Goal: Task Accomplishment & Management: Use online tool/utility

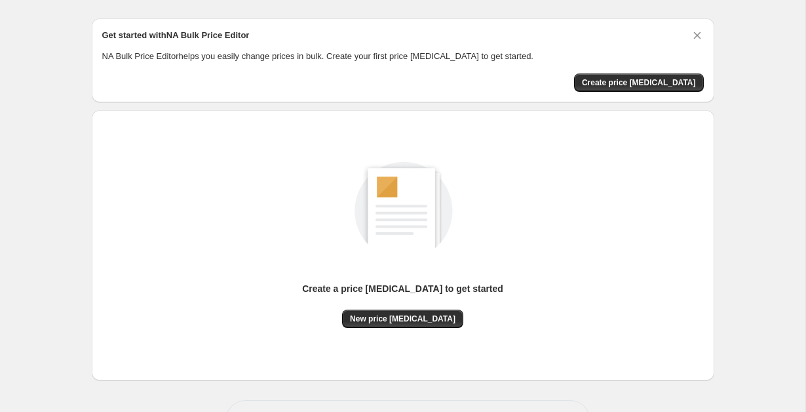
scroll to position [71, 0]
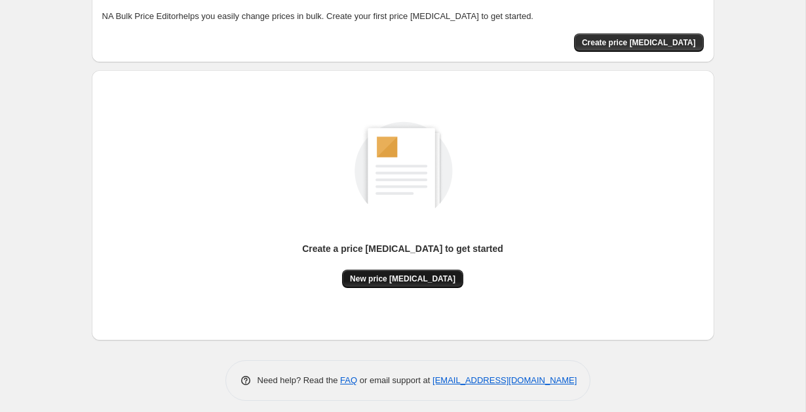
click at [439, 273] on button "New price [MEDICAL_DATA]" at bounding box center [402, 278] width 121 height 18
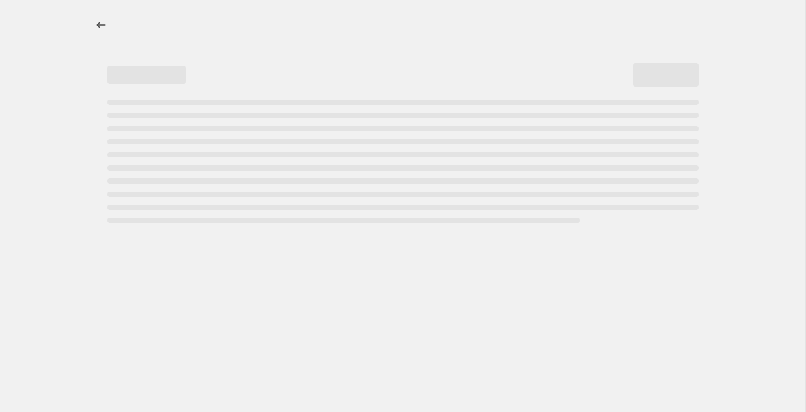
select select "percentage"
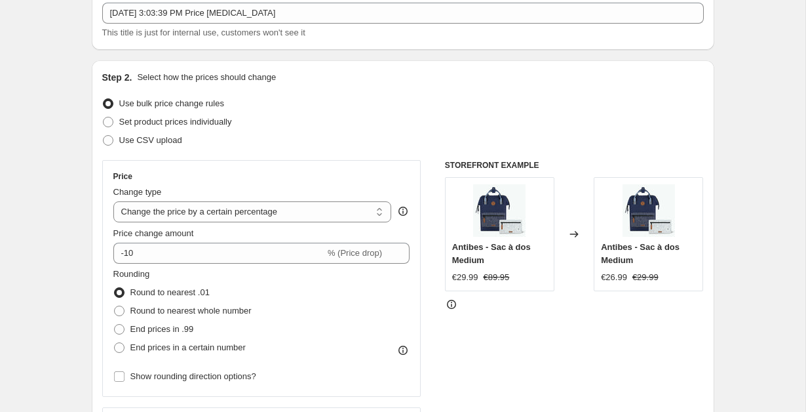
scroll to position [85, 0]
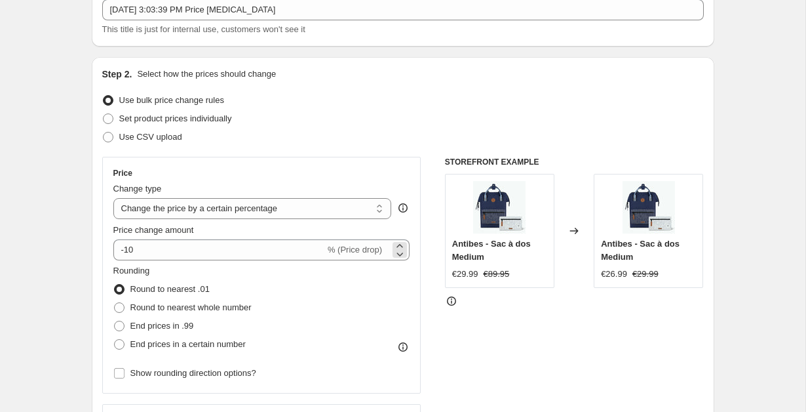
click at [379, 252] on span "% (Price drop)" at bounding box center [355, 249] width 54 height 10
click at [334, 251] on span "% (Price drop)" at bounding box center [355, 249] width 54 height 10
click at [391, 248] on div "-10 % (Price drop)" at bounding box center [261, 249] width 297 height 21
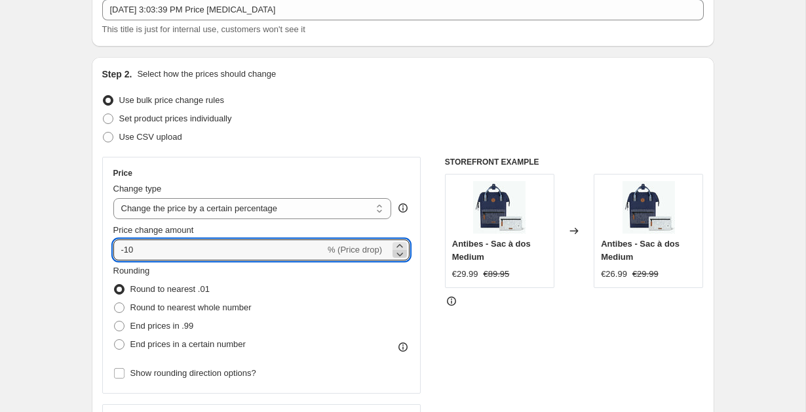
click at [394, 248] on icon at bounding box center [399, 253] width 13 height 13
type input "-12"
click at [334, 211] on select "Change the price to a certain amount Change the price by a certain amount Chang…" at bounding box center [252, 208] width 278 height 21
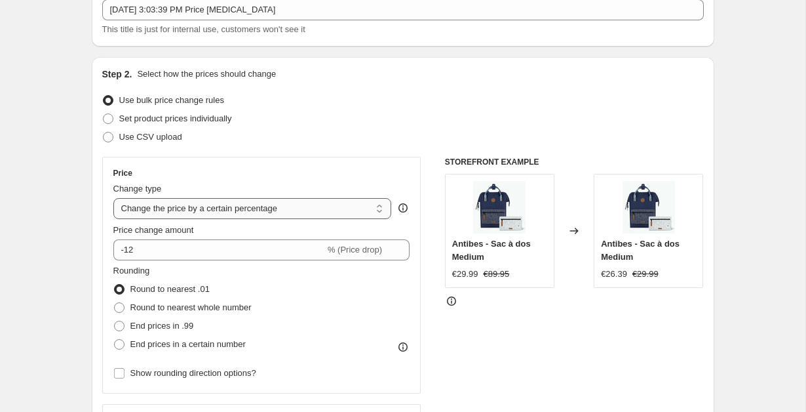
select select "to"
type input "80.00"
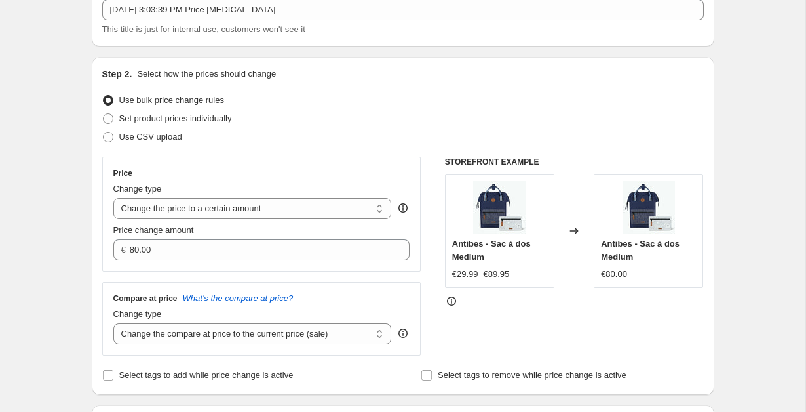
click at [184, 260] on div "Price Change type Change the price to a certain amount Change the price by a ce…" at bounding box center [261, 214] width 319 height 115
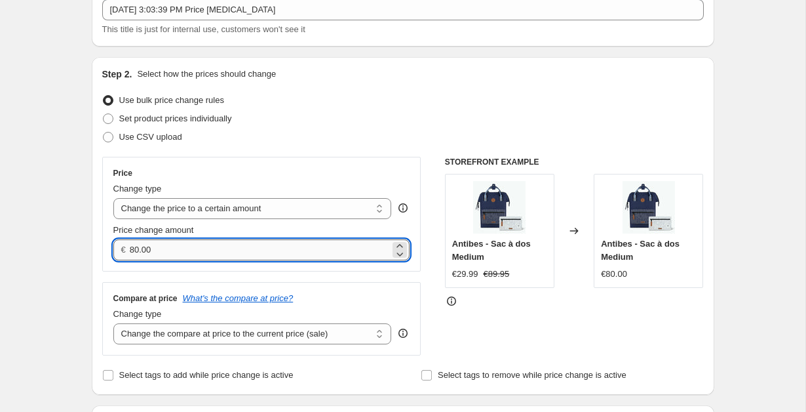
click at [189, 250] on input "80.00" at bounding box center [260, 249] width 260 height 21
click at [370, 214] on select "Change the price to a certain amount Change the price by a certain amount Chang…" at bounding box center [252, 208] width 278 height 21
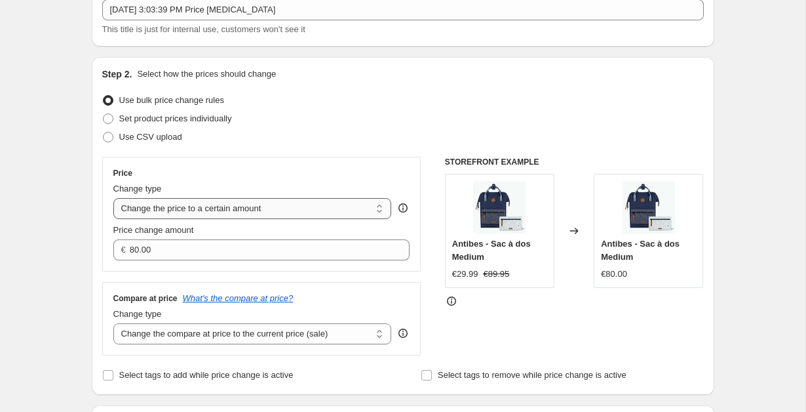
select select "by"
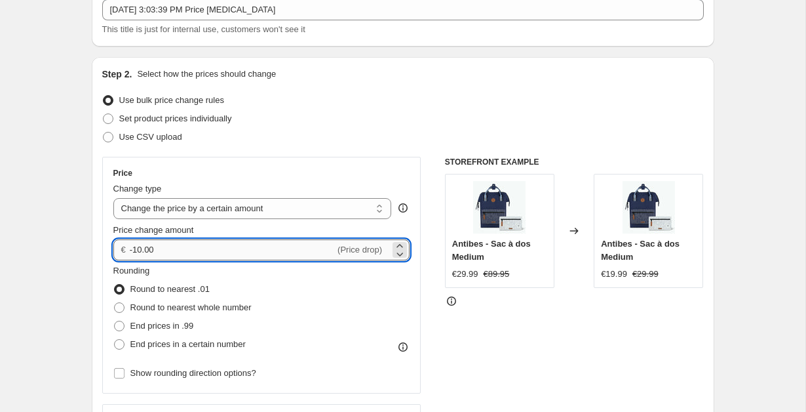
click at [217, 253] on input "-10.00" at bounding box center [232, 249] width 205 height 21
drag, startPoint x: 217, startPoint y: 253, endPoint x: 99, endPoint y: 253, distance: 118.0
click at [99, 253] on div "Step 2. Select how the prices should change Use bulk price change rules Set pro…" at bounding box center [403, 287] width 623 height 460
type input "1"
type input "10.00"
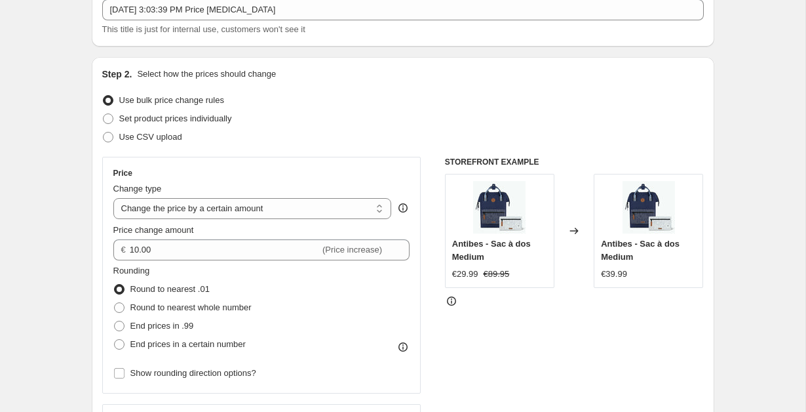
click at [478, 318] on div "STOREFRONT EXAMPLE Antibes - Sac à dos Medium €29.99 €89.95 Changed to Antibes …" at bounding box center [574, 317] width 259 height 321
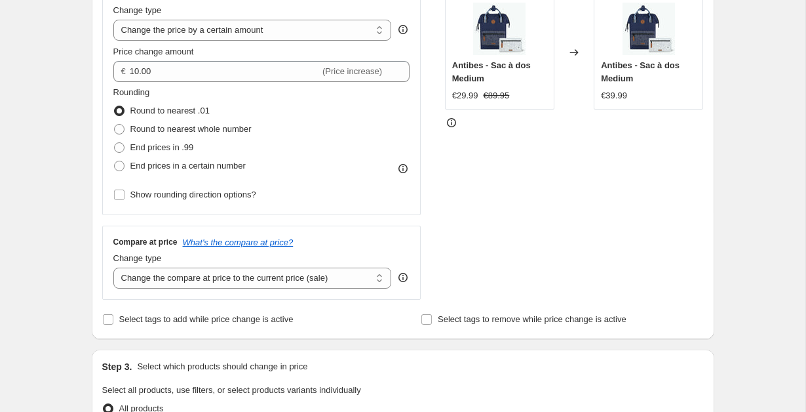
scroll to position [271, 0]
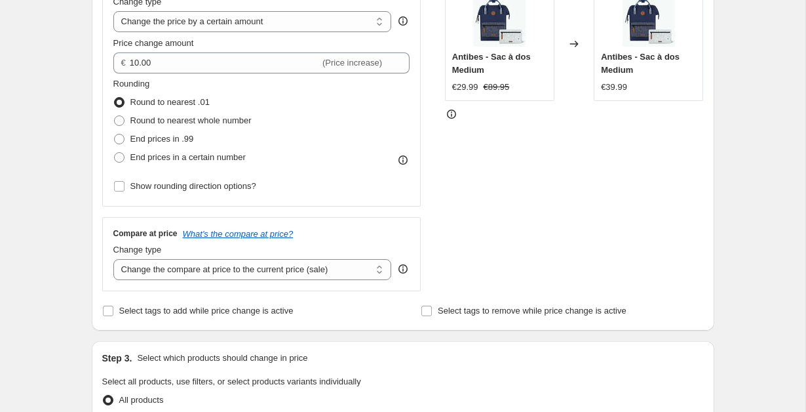
click at [329, 257] on div "Change type Change the compare at price to the current price (sale) Change the …" at bounding box center [252, 261] width 278 height 37
click at [330, 263] on select "Change the compare at price to the current price (sale) Change the compare at p…" at bounding box center [252, 269] width 278 height 21
select select "no_change"
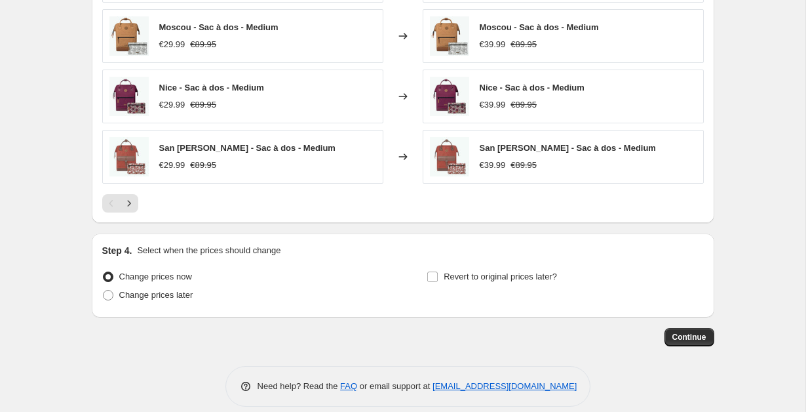
scroll to position [898, 0]
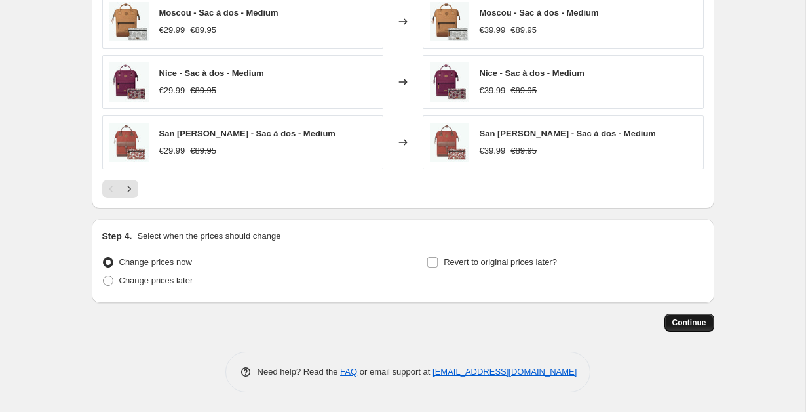
click at [693, 324] on span "Continue" at bounding box center [689, 322] width 34 height 10
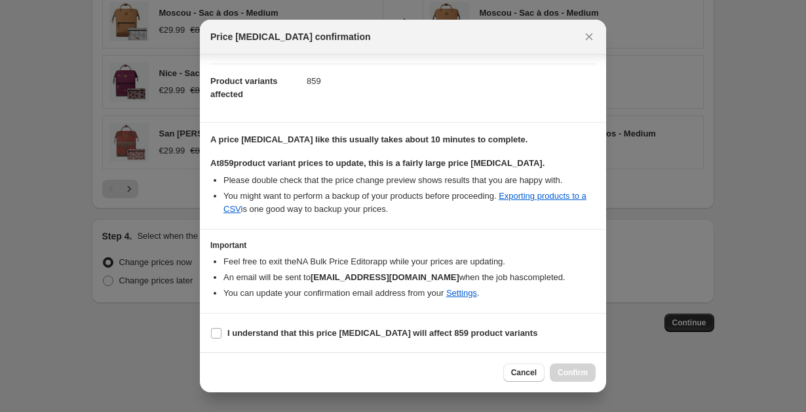
scroll to position [132, 0]
click at [429, 330] on b "I understand that this price change job will affect 859 product variants" at bounding box center [382, 332] width 310 height 10
click at [221, 330] on input "I understand that this price change job will affect 859 product variants" at bounding box center [216, 332] width 10 height 10
checkbox input "true"
click at [558, 370] on span "Confirm" at bounding box center [573, 372] width 30 height 10
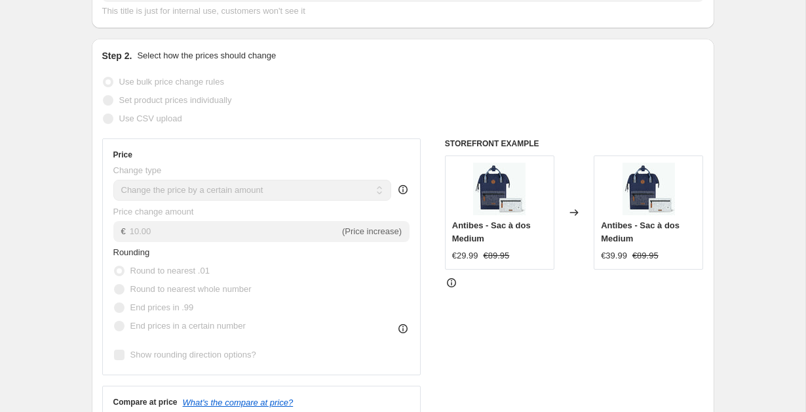
click at [709, 227] on div "Step 2. Select how the prices should change Use bulk price change rules Set pro…" at bounding box center [403, 269] width 623 height 460
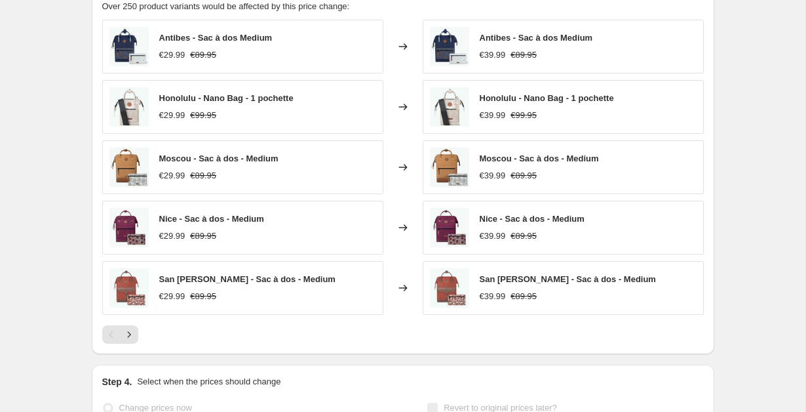
scroll to position [855, 0]
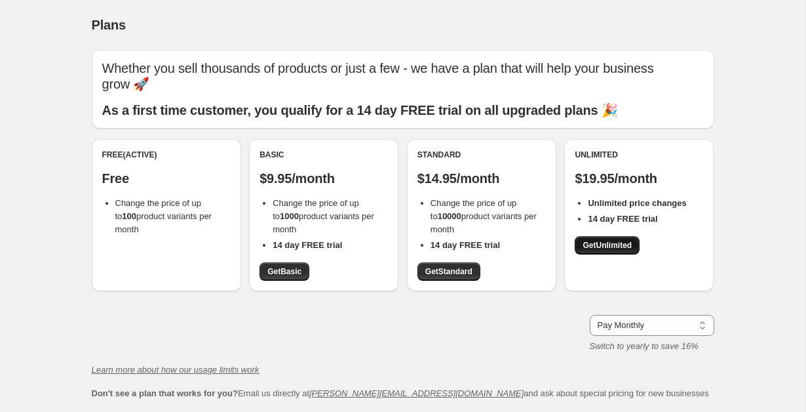
click at [635, 236] on link "Get Unlimited" at bounding box center [607, 245] width 65 height 18
